Goal: Task Accomplishment & Management: Manage account settings

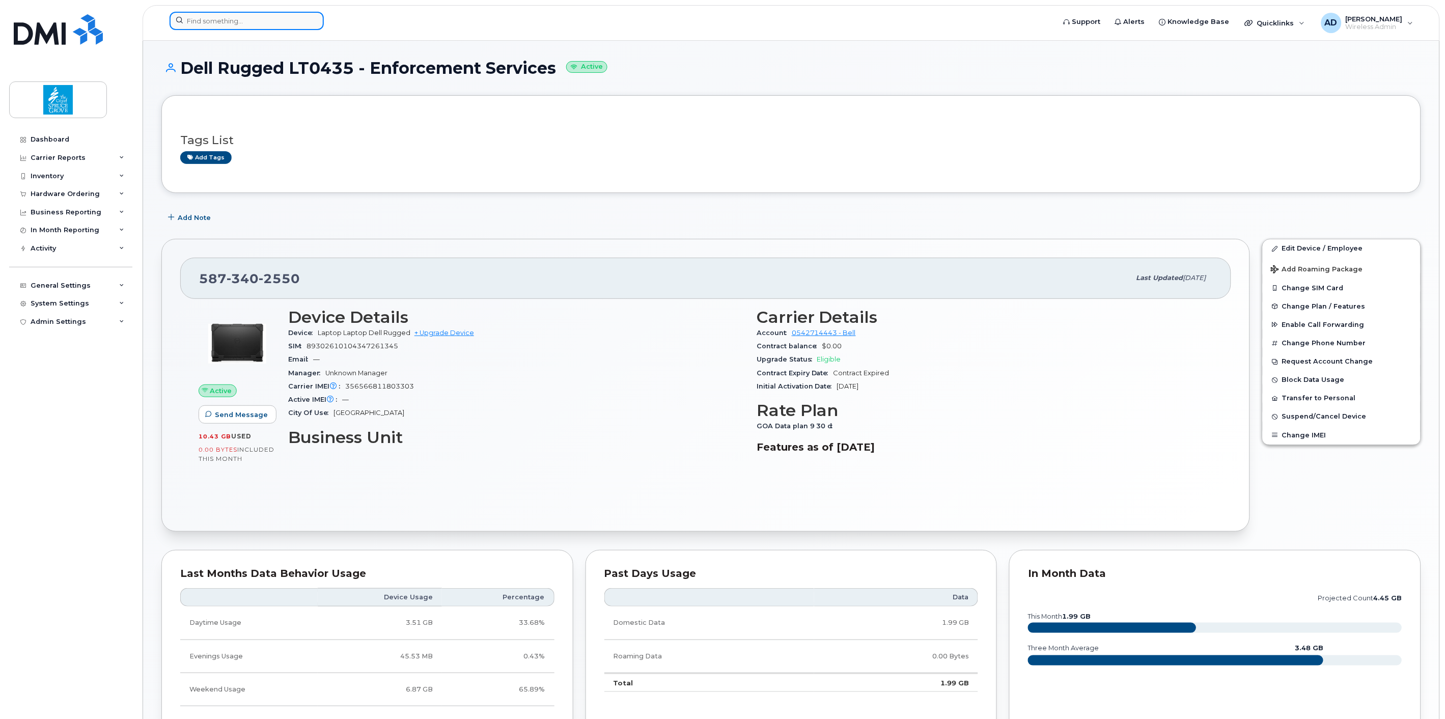
click at [257, 22] on input at bounding box center [246, 21] width 154 height 18
paste input "7780-238-3697"
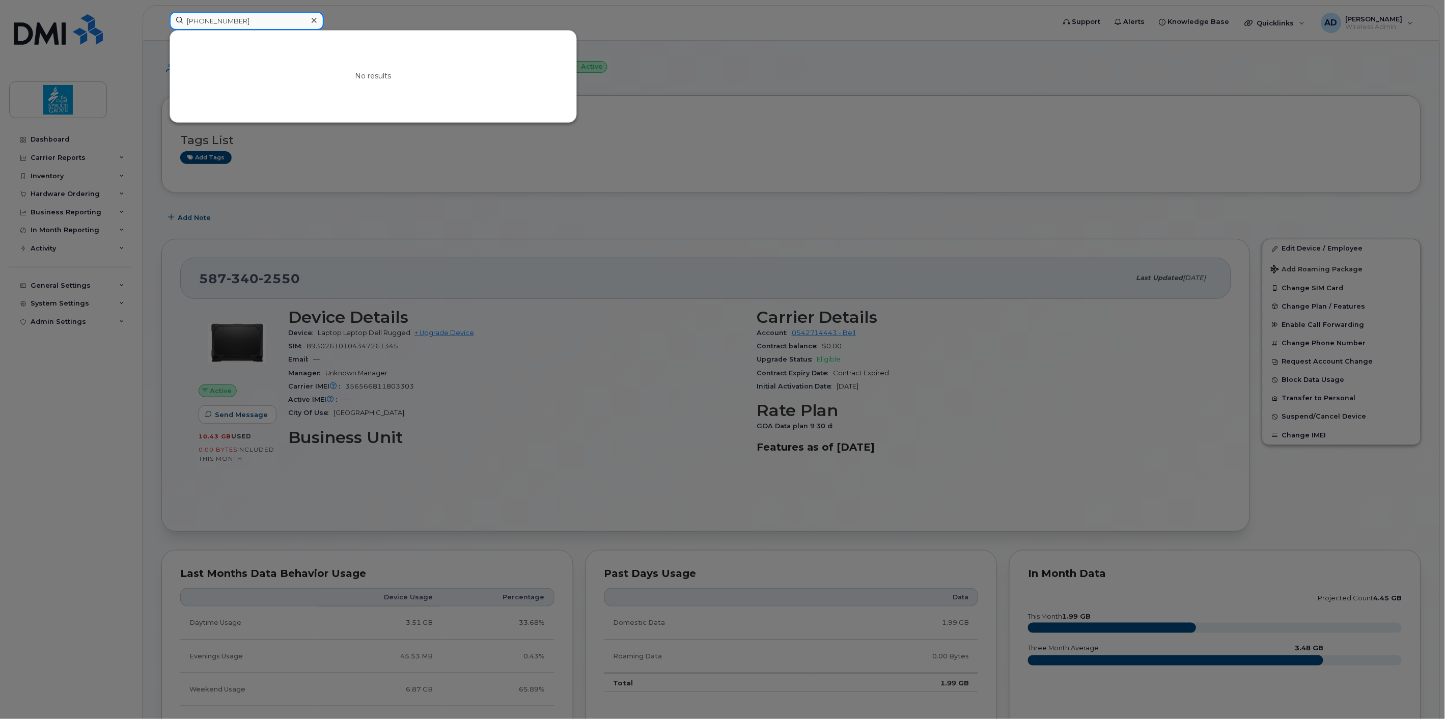
click at [248, 19] on input "7780-238-3697" at bounding box center [246, 21] width 154 height 18
click at [189, 21] on input "7780-238-3697" at bounding box center [246, 21] width 154 height 18
type input "780-238-3697"
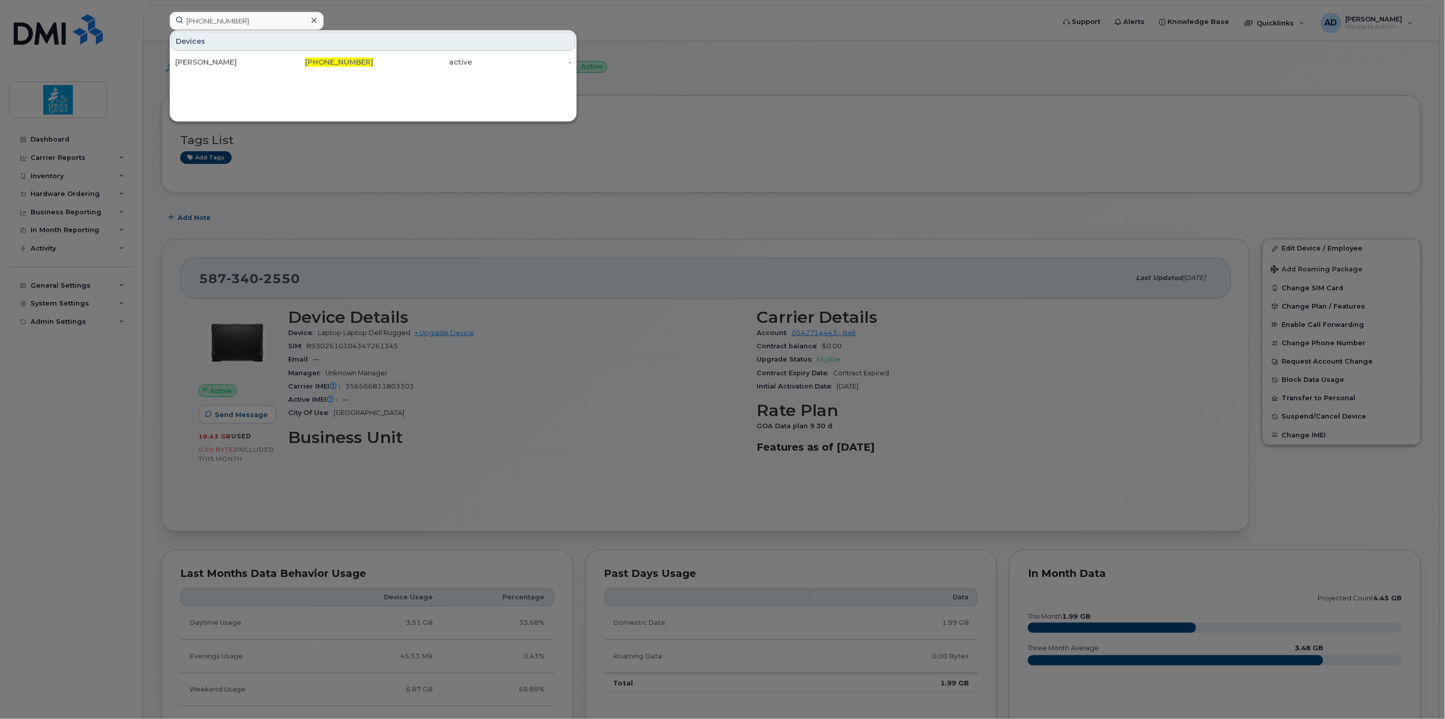
drag, startPoint x: 281, startPoint y: 57, endPoint x: 586, endPoint y: 104, distance: 308.0
click at [281, 57] on div "780-238-3697" at bounding box center [323, 62] width 99 height 18
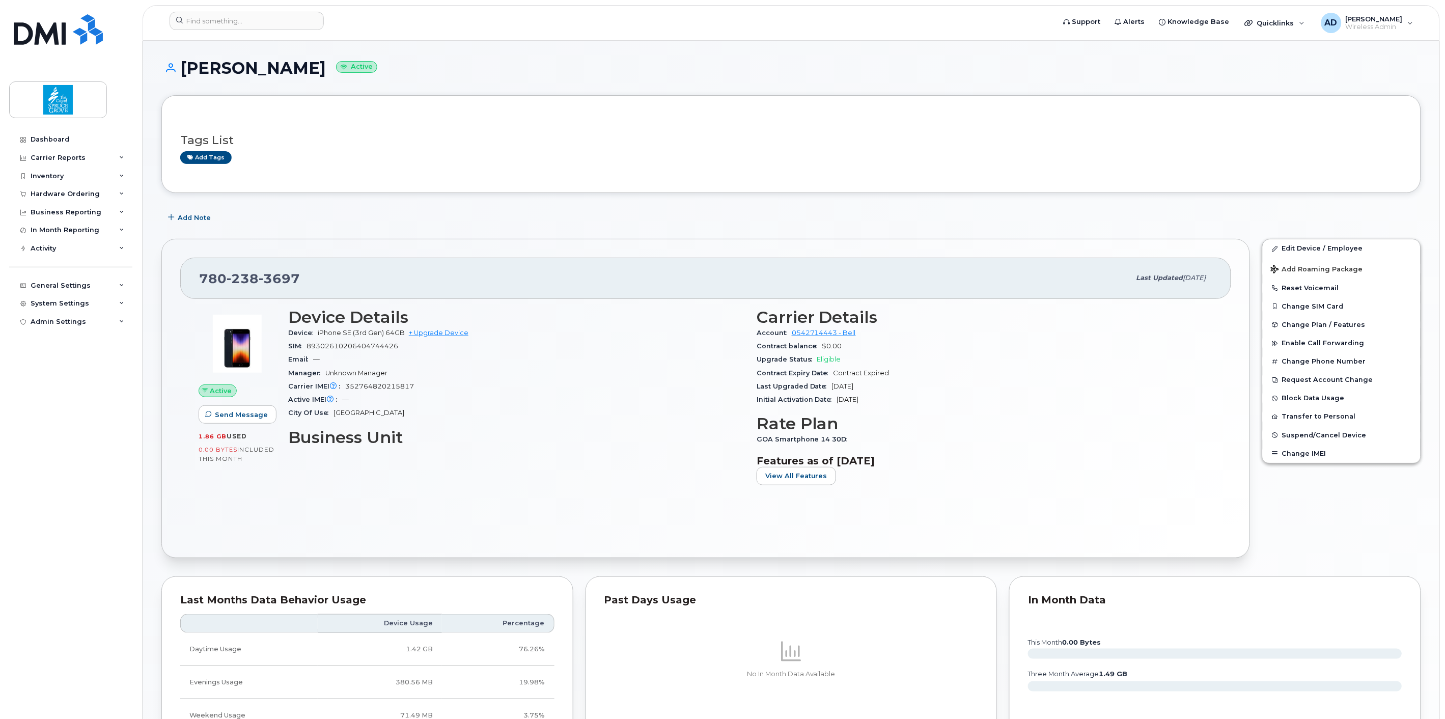
click at [596, 227] on div "Tags List Add tags Add Note 780 238 3697 Last updated May 04, 2025 Active Send …" at bounding box center [790, 660] width 1259 height 1131
click at [1325, 438] on span "Suspend/Cancel Device" at bounding box center [1324, 435] width 84 height 8
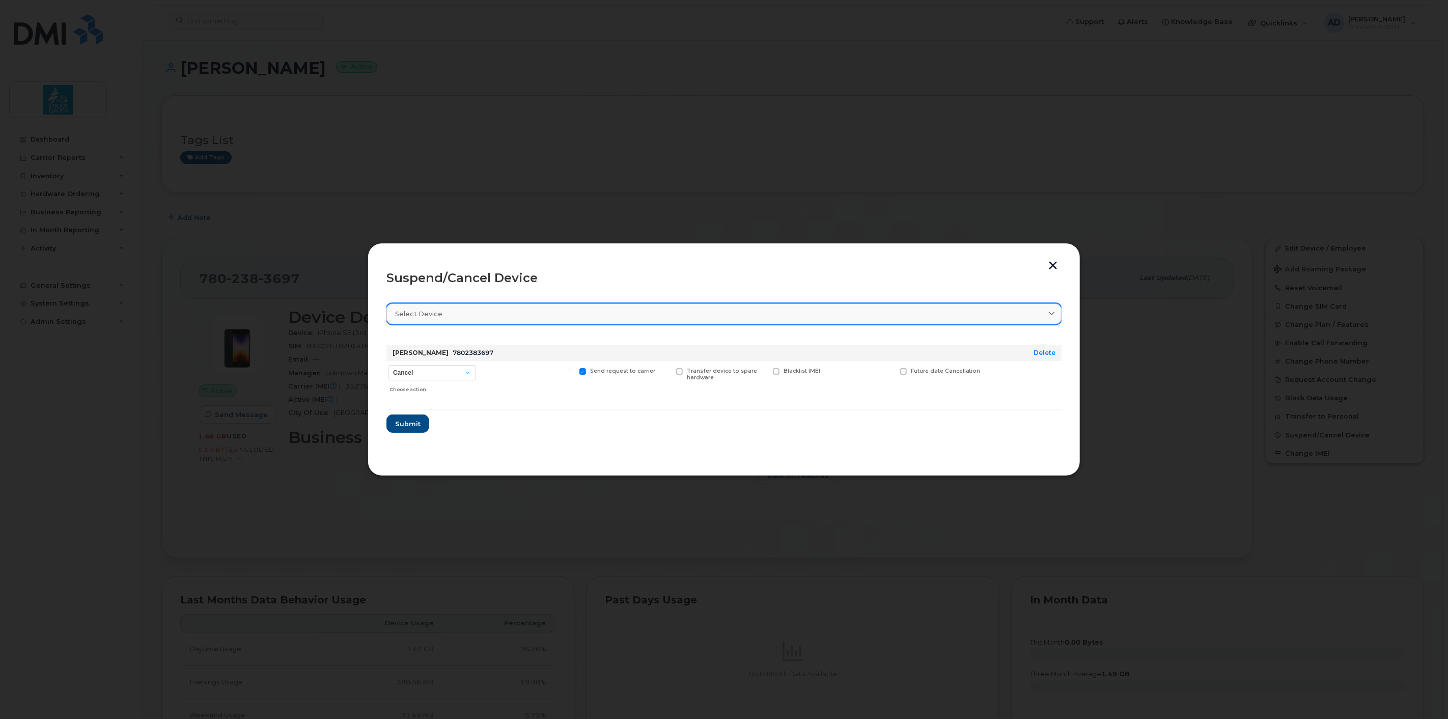
click at [460, 316] on div "Select device" at bounding box center [724, 314] width 658 height 10
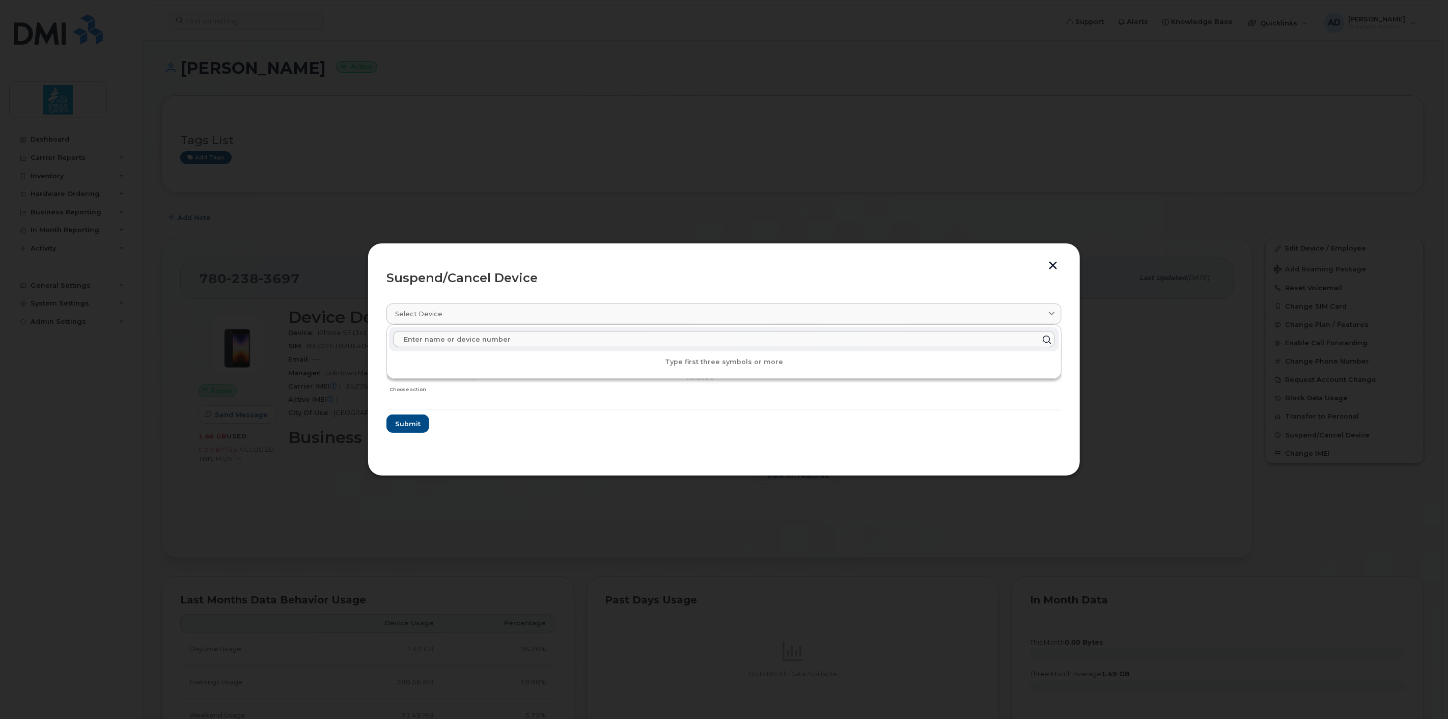
click at [483, 280] on div "Suspend/Cancel Device" at bounding box center [723, 278] width 675 height 12
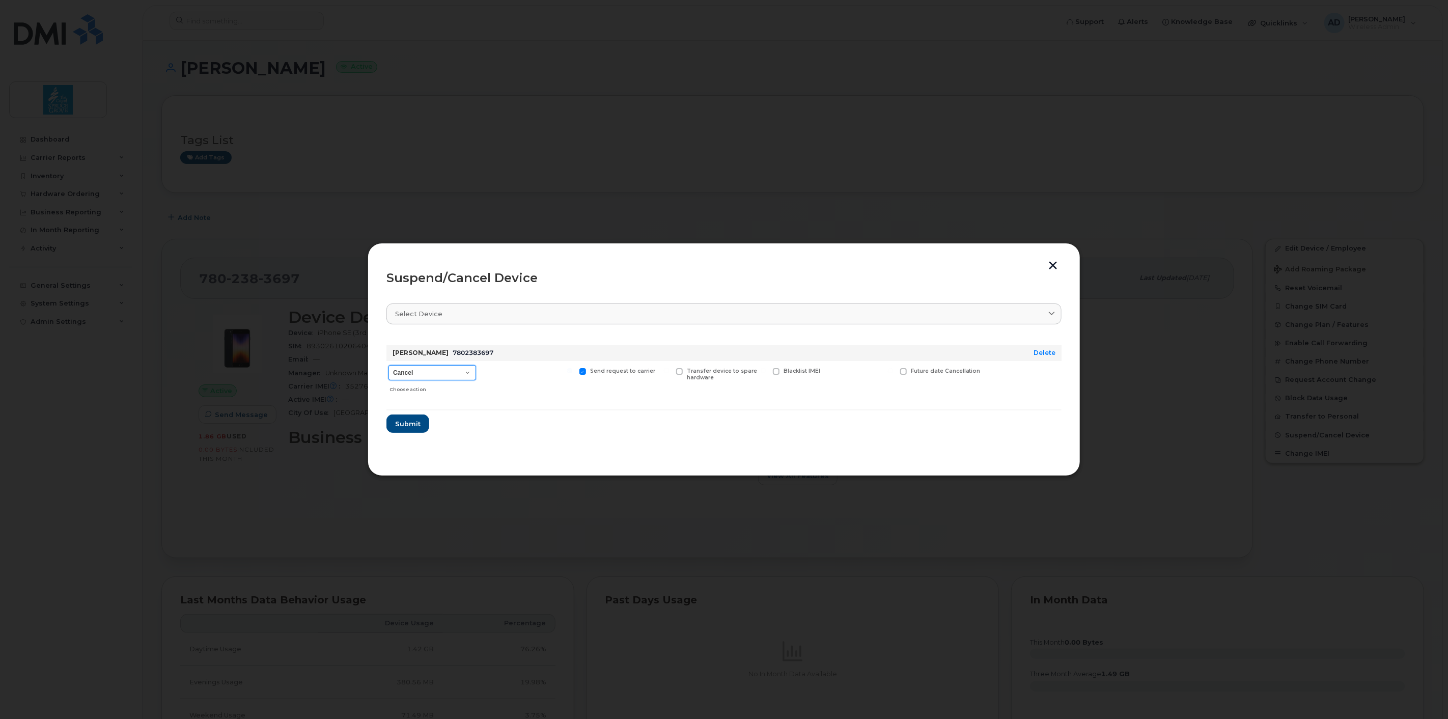
click at [428, 372] on select "Cancel Suspend - Extend Suspension Suspend - Reduced Rate Suspend - Full Rate S…" at bounding box center [432, 372] width 88 height 15
select select "[object Object]"
click at [388, 365] on select "Cancel Suspend - Extend Suspension Suspend - Reduced Rate Suspend - Full Rate S…" at bounding box center [432, 372] width 88 height 15
click at [405, 421] on span "Submit" at bounding box center [406, 424] width 25 height 10
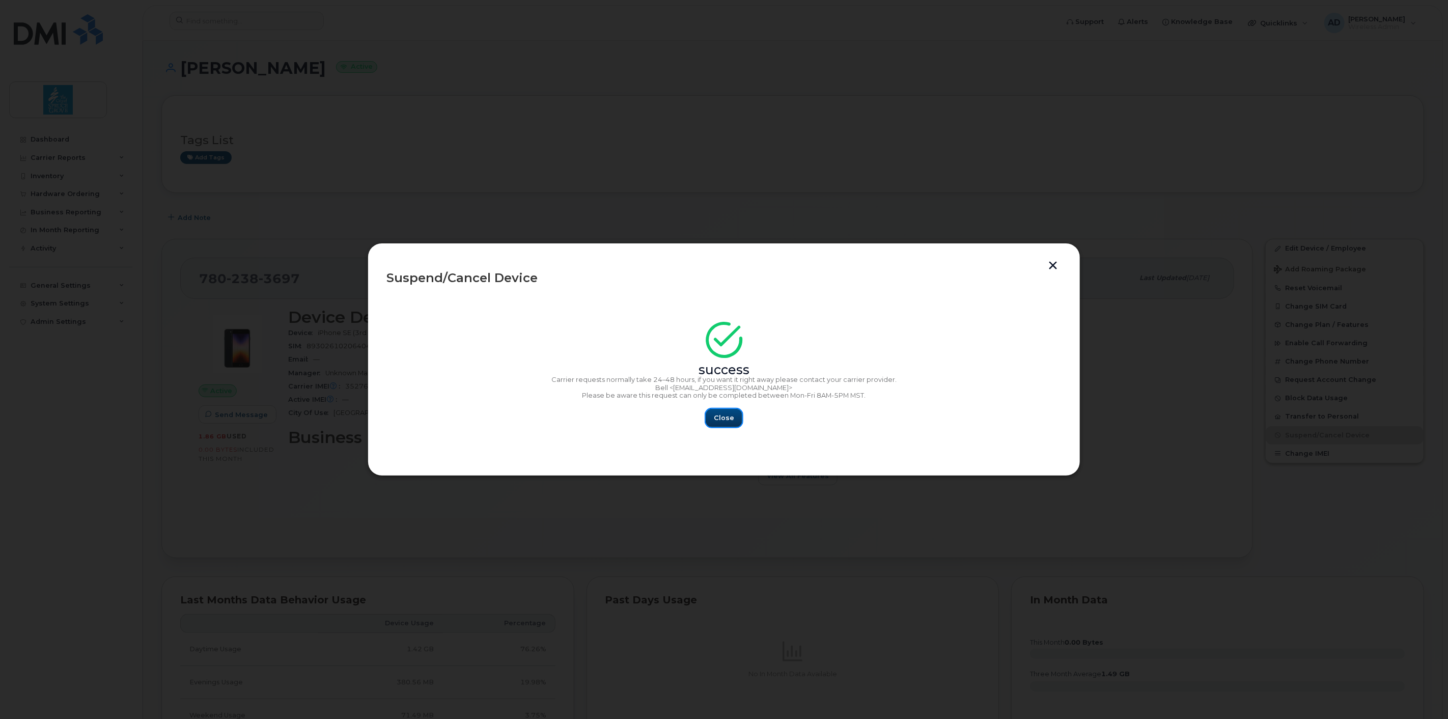
click at [726, 424] on button "Close" at bounding box center [723, 418] width 37 height 18
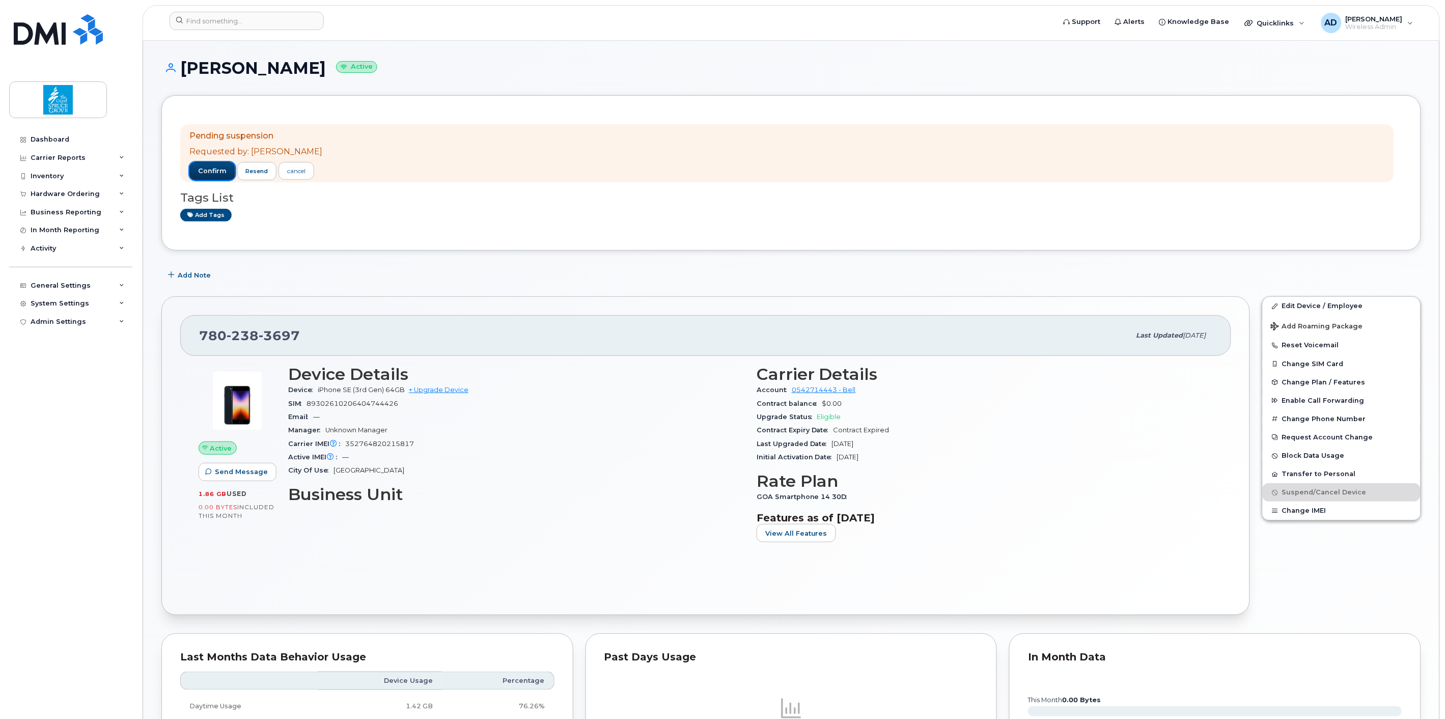
drag, startPoint x: 207, startPoint y: 168, endPoint x: 240, endPoint y: 166, distance: 33.1
click at [207, 168] on span "confirm" at bounding box center [212, 170] width 29 height 9
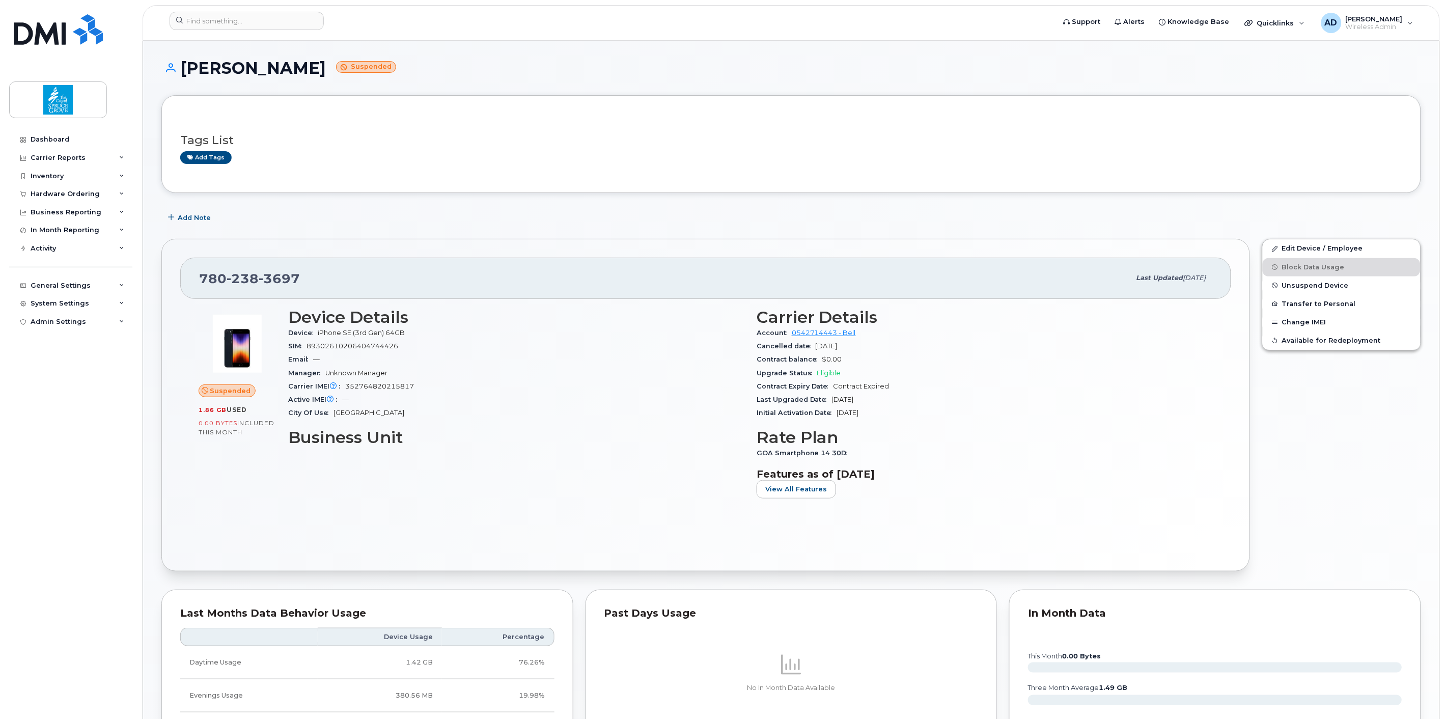
click at [621, 455] on div "Device Details Device iPhone SE (3rd Gen) 64GB SIM [TECHNICAL_ID] Email — Manag…" at bounding box center [516, 407] width 468 height 211
click at [947, 140] on h3 "Tags List" at bounding box center [791, 140] width 1222 height 13
click at [915, 119] on div "Tags List Add tags" at bounding box center [791, 144] width 1222 height 60
click at [1027, 385] on div "Contract Expiry Date Contract Expired" at bounding box center [984, 386] width 456 height 13
